Goal: Information Seeking & Learning: Learn about a topic

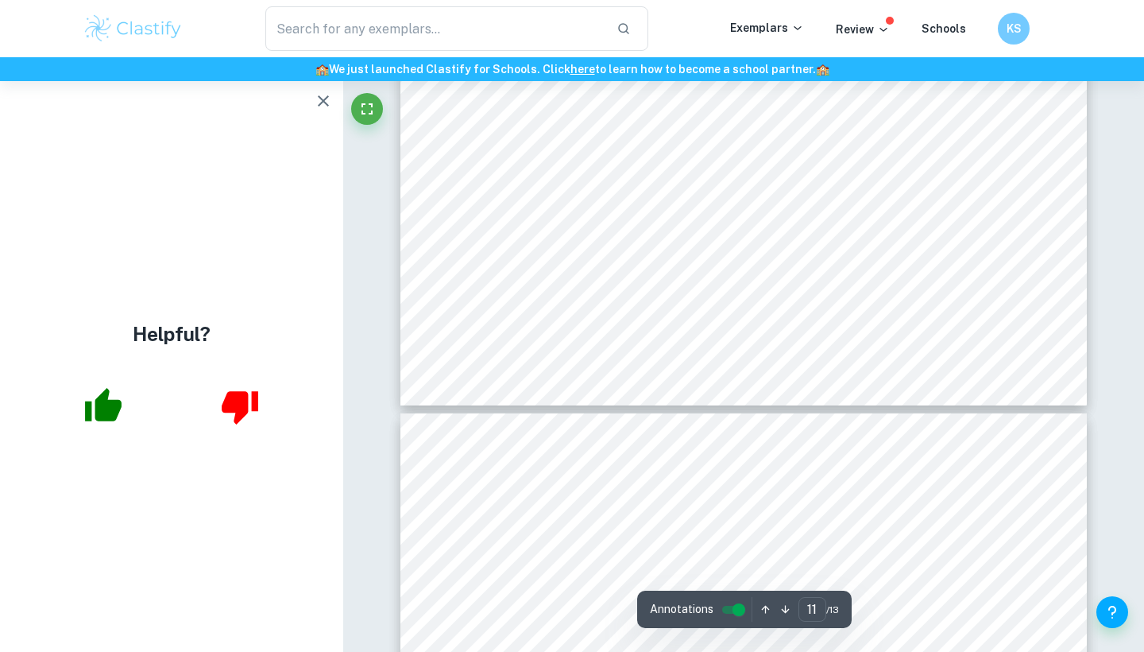
type input "12"
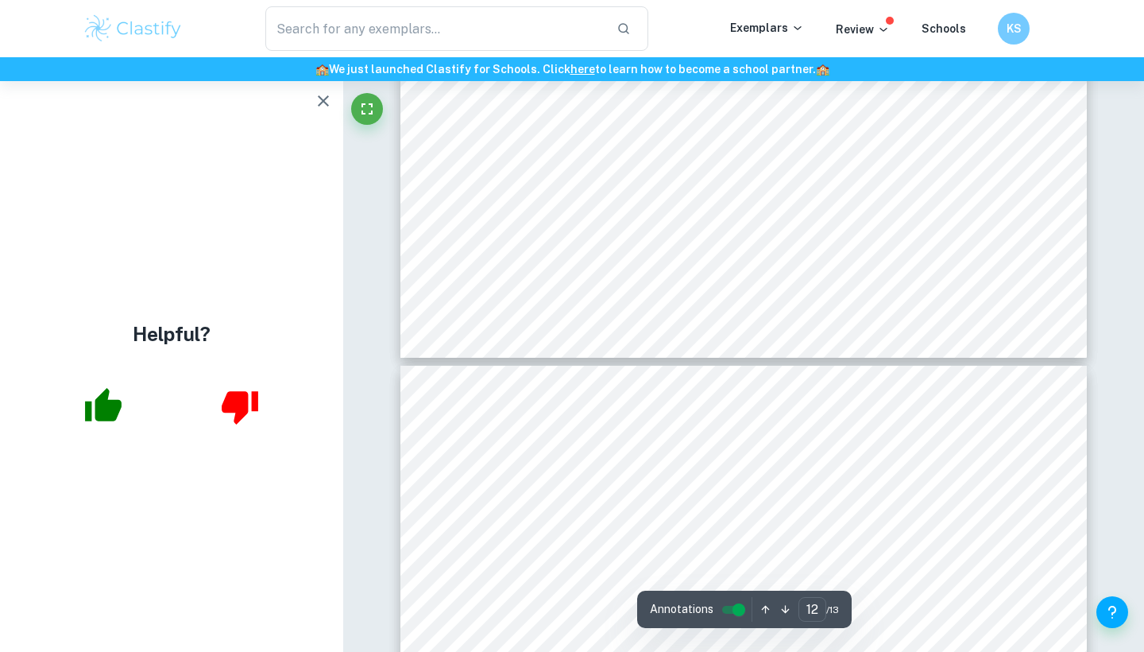
scroll to position [10597, 0]
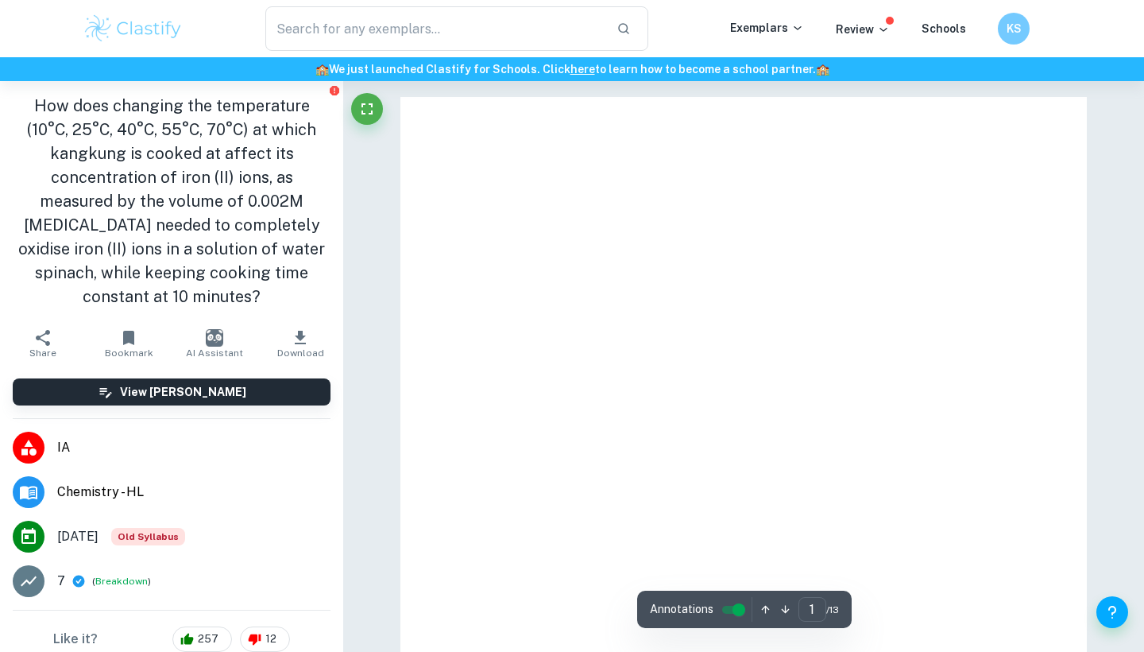
checkbox input "true"
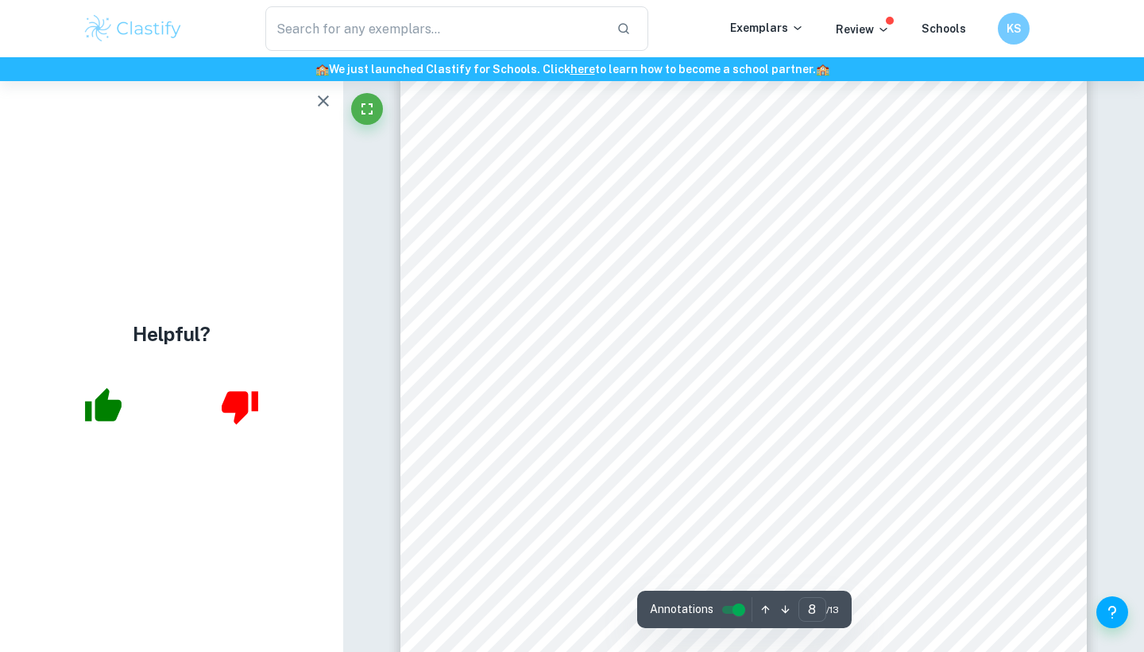
scroll to position [6373, 0]
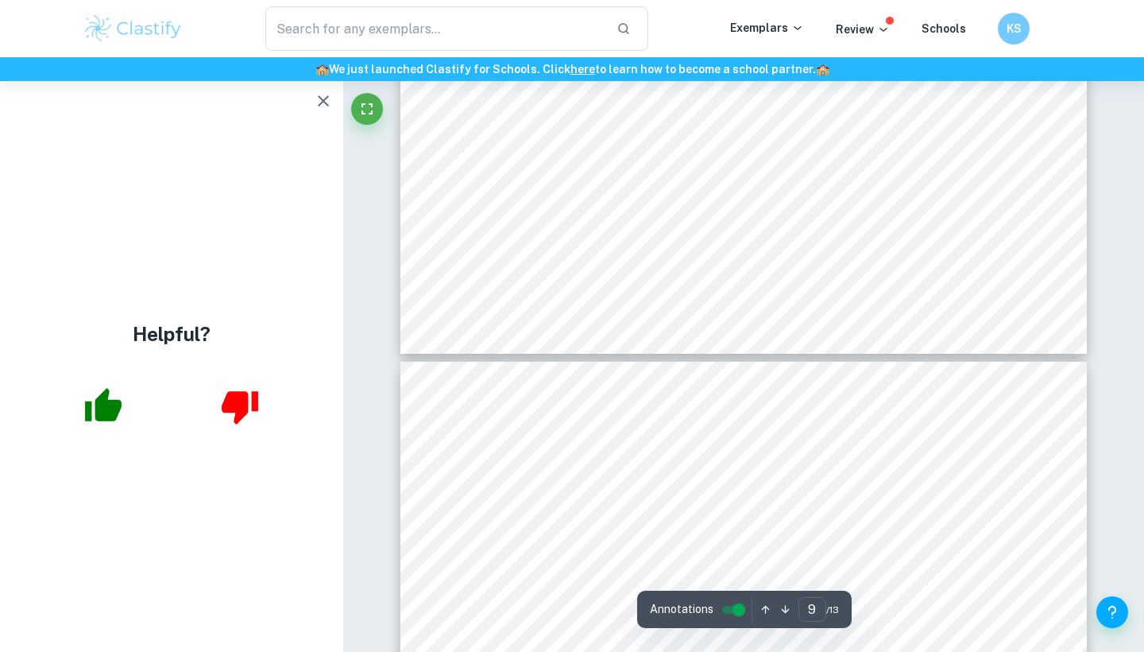
type input "10"
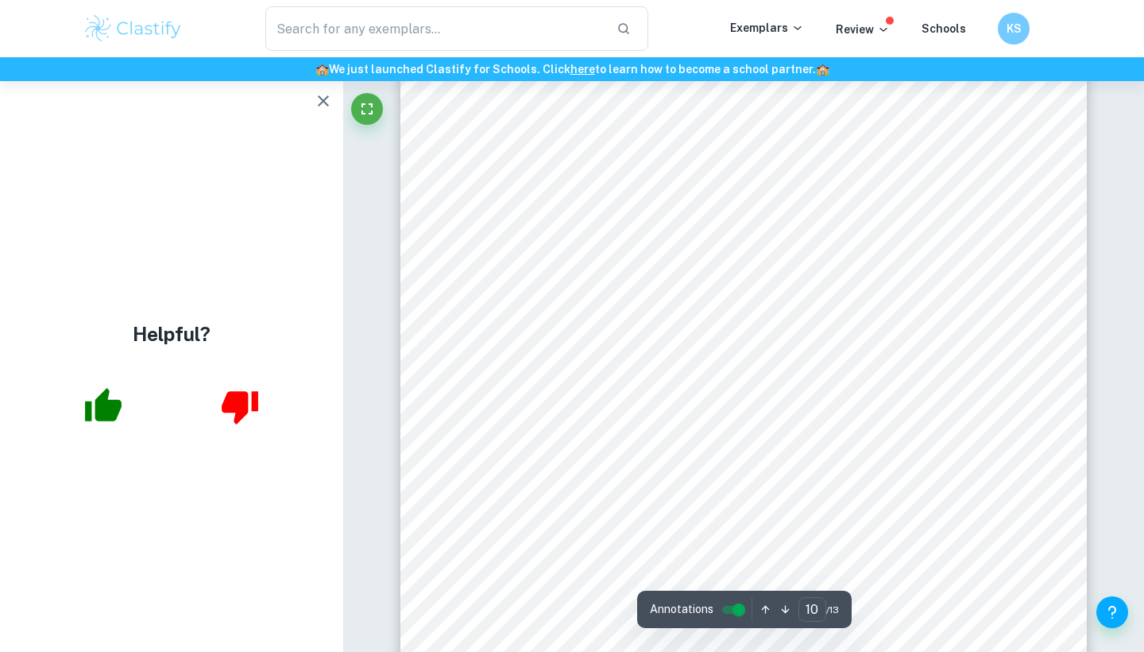
scroll to position [8485, 0]
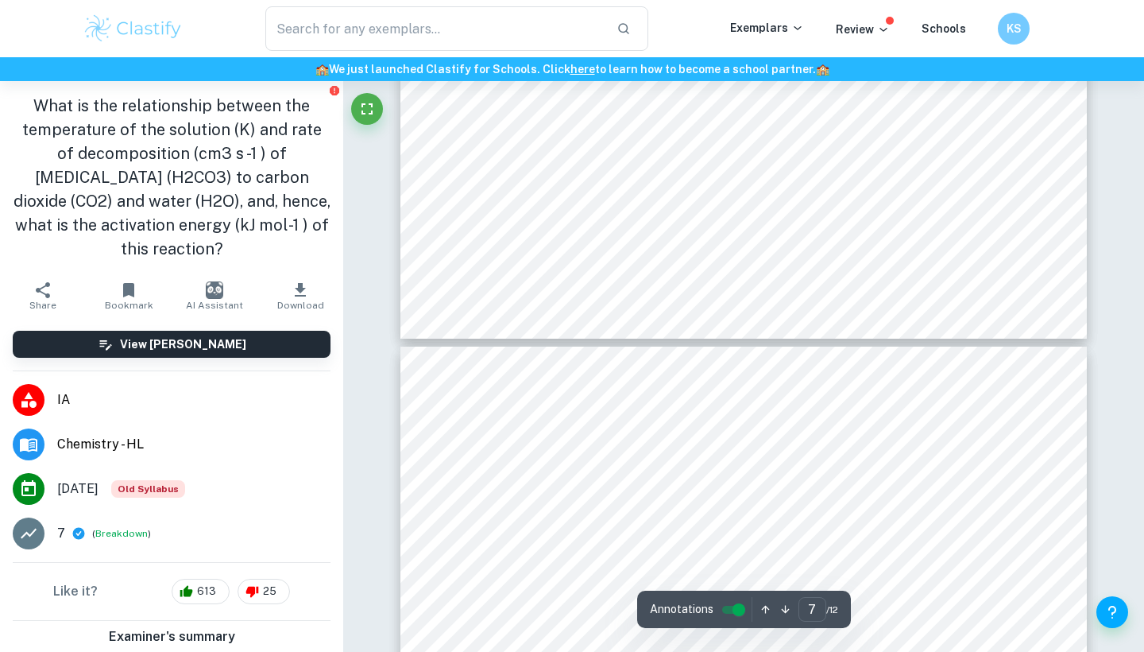
type input "8"
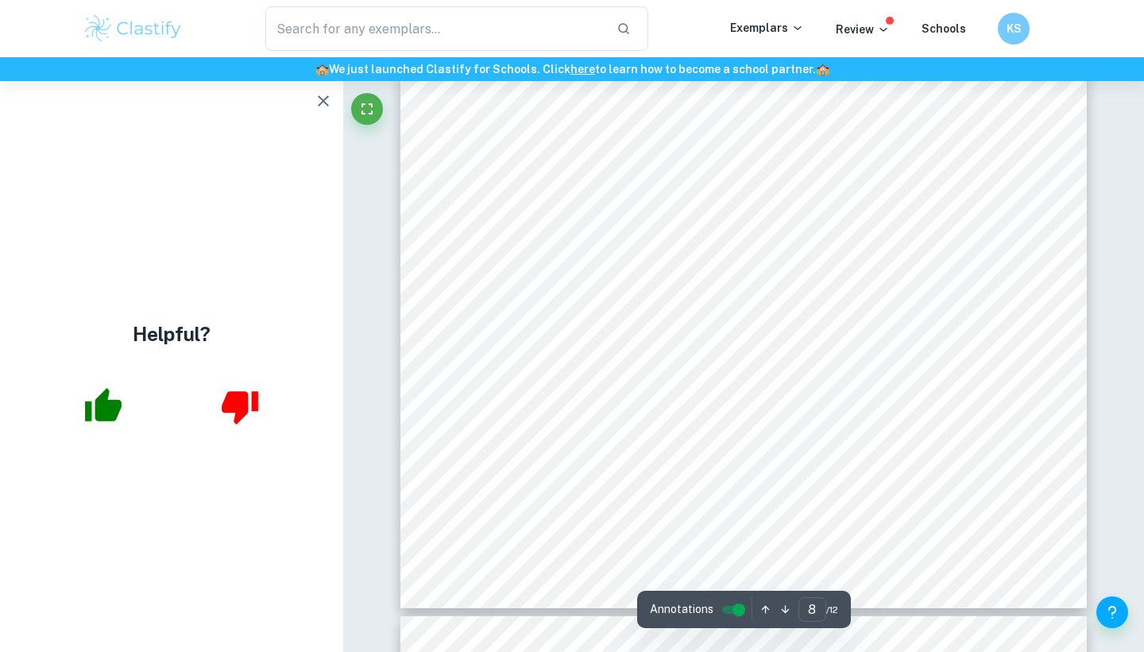
scroll to position [7415, 0]
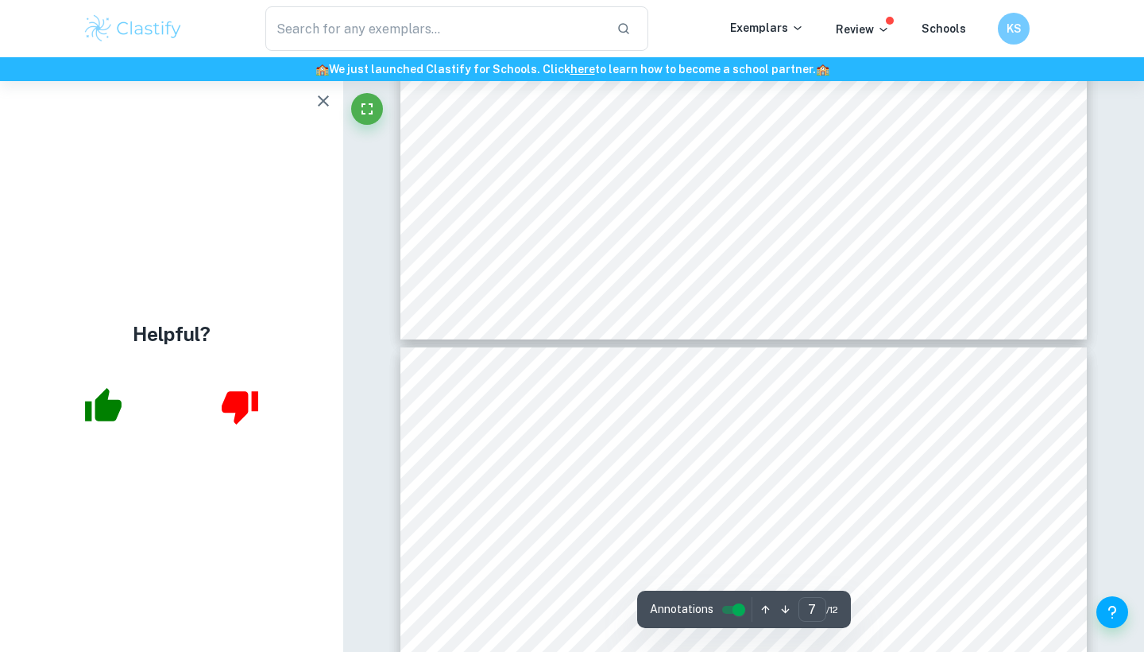
type input "8"
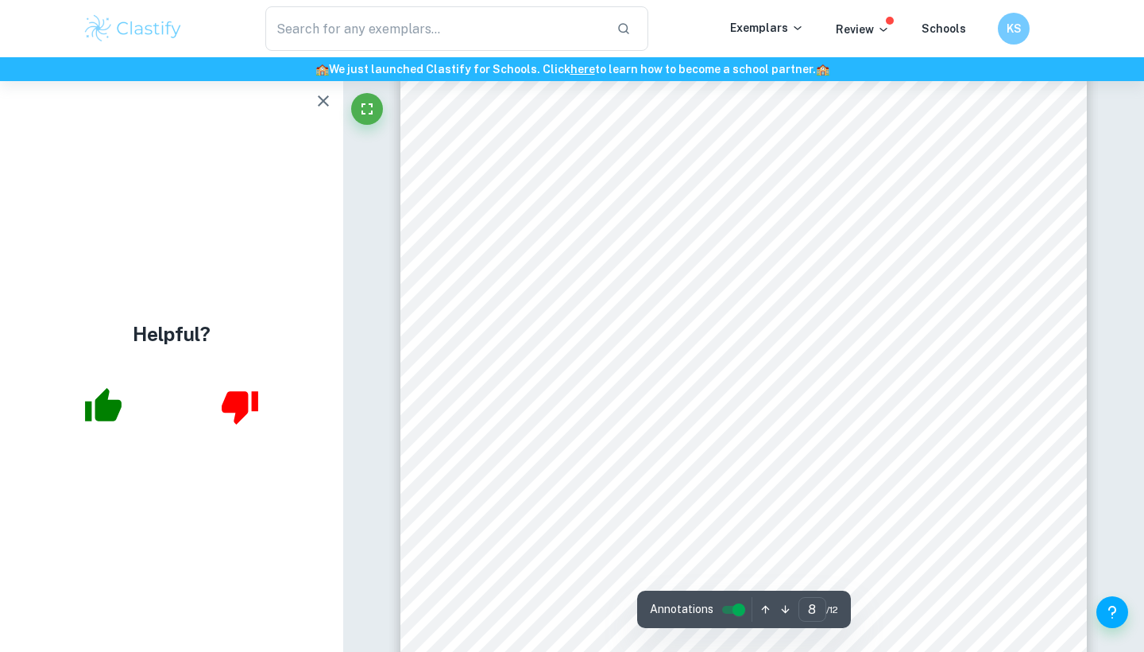
scroll to position [7322, 0]
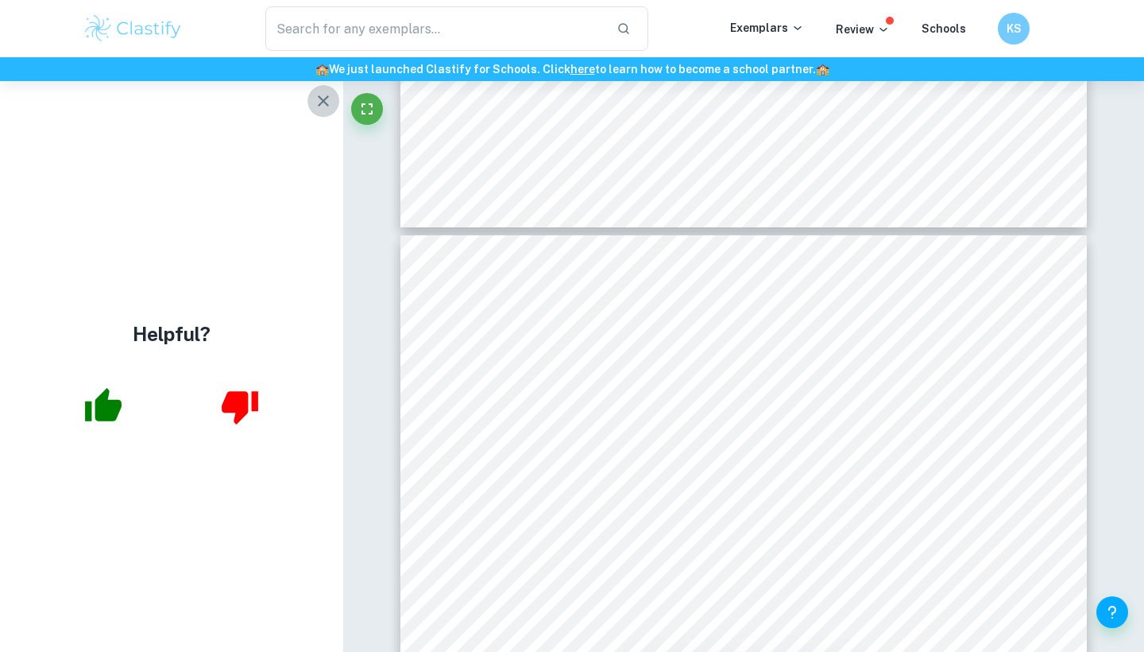
click at [320, 99] on icon "button" at bounding box center [323, 100] width 11 height 11
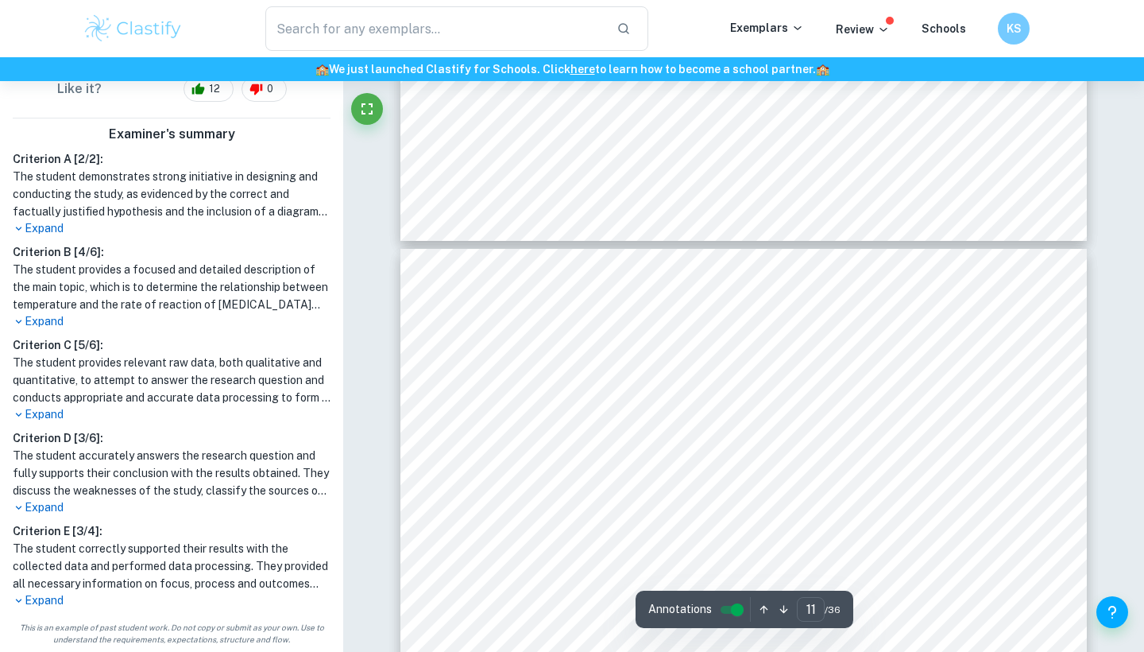
scroll to position [9724, 0]
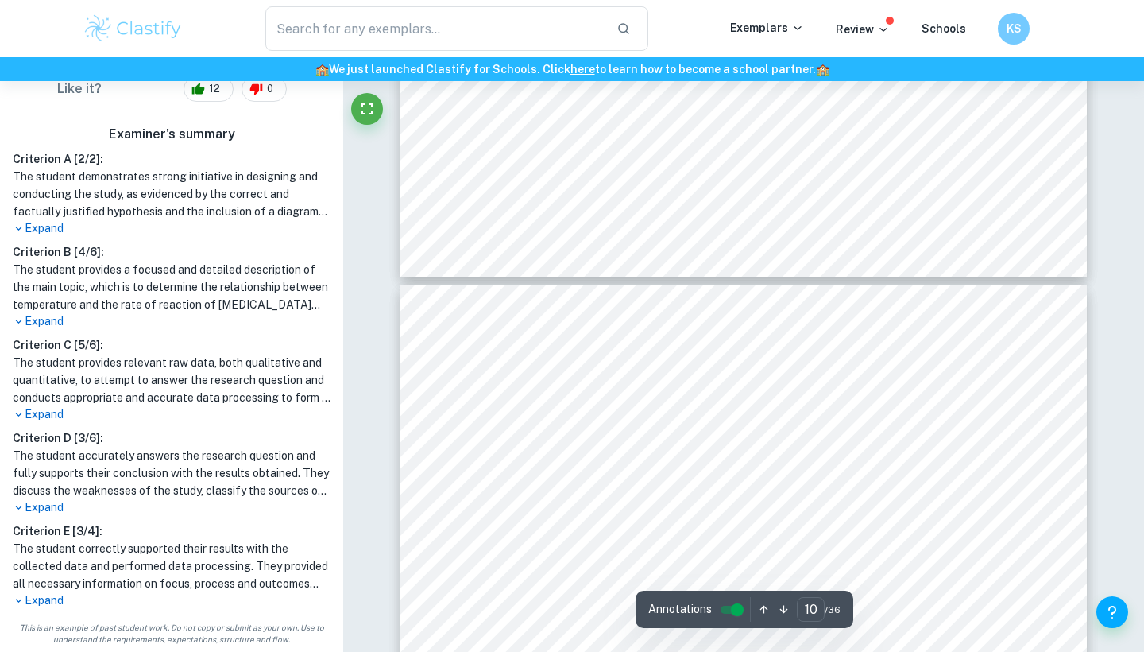
type input "9"
